Goal: Task Accomplishment & Management: Use online tool/utility

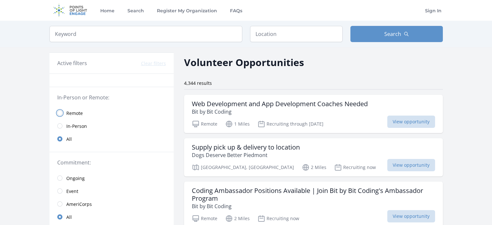
click at [59, 112] on input "radio" at bounding box center [59, 112] width 5 height 5
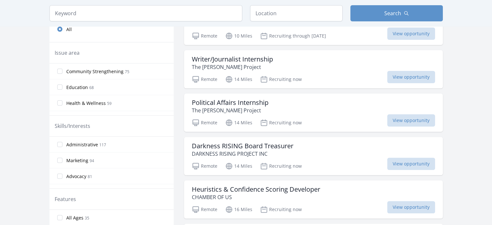
scroll to position [194, 0]
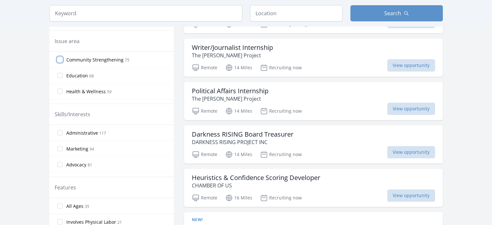
click at [60, 58] on input "Community Strengthening 75" at bounding box center [59, 59] width 5 height 5
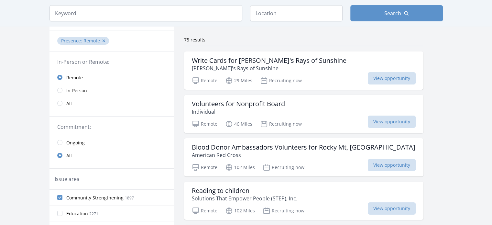
scroll to position [32, 0]
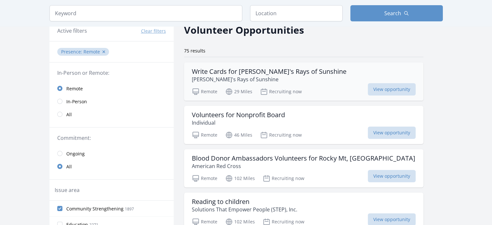
click at [281, 69] on h3 "Write Cards for [PERSON_NAME]'s Rays of Sunshine" at bounding box center [269, 72] width 155 height 8
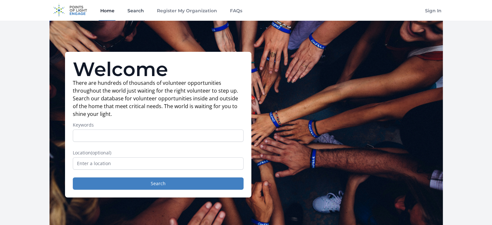
click at [134, 11] on link "Search" at bounding box center [135, 10] width 19 height 21
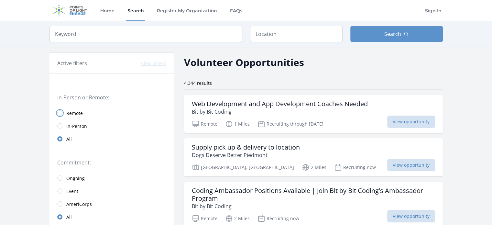
click at [61, 113] on input "radio" at bounding box center [59, 112] width 5 height 5
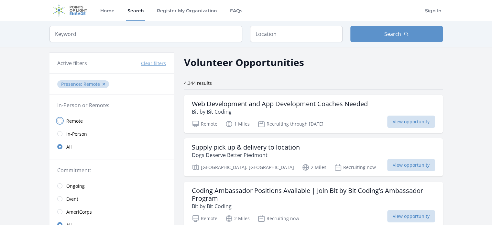
click at [60, 119] on input "radio" at bounding box center [59, 120] width 5 height 5
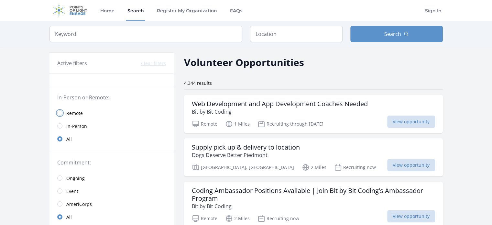
click at [59, 112] on input "radio" at bounding box center [59, 112] width 5 height 5
